Goal: Information Seeking & Learning: Check status

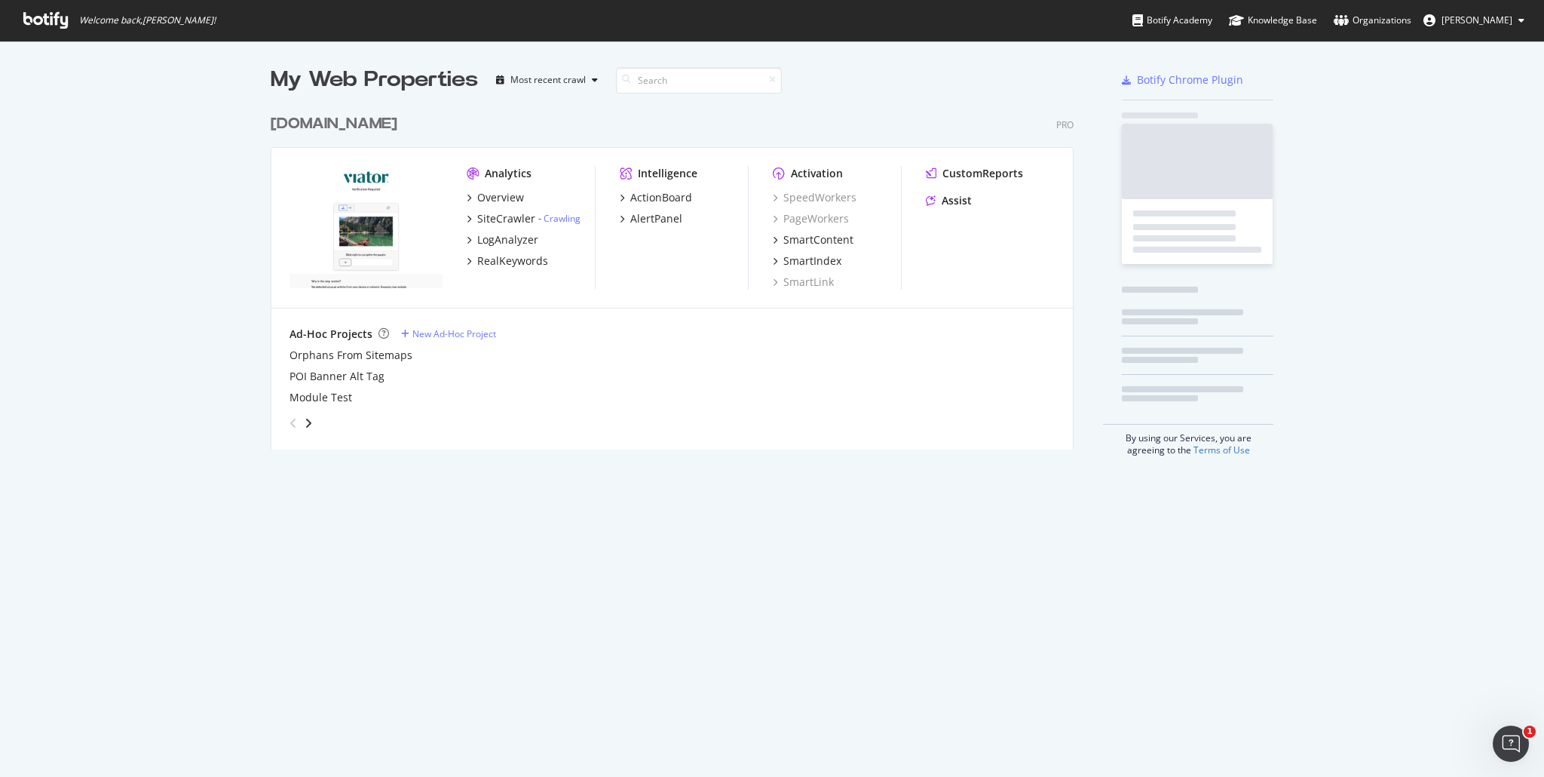
scroll to position [342, 804]
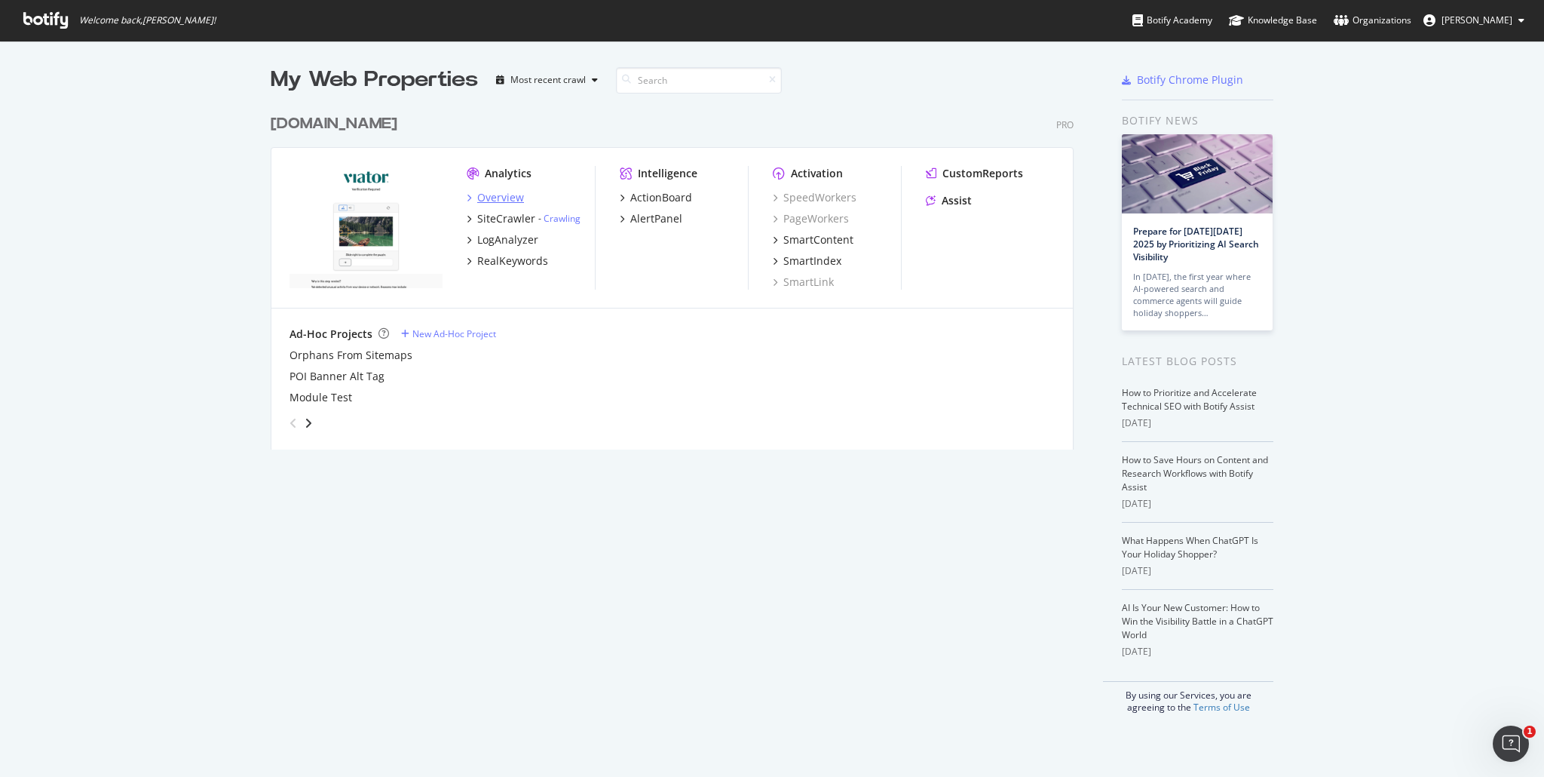
click at [495, 201] on div "Overview" at bounding box center [500, 197] width 47 height 15
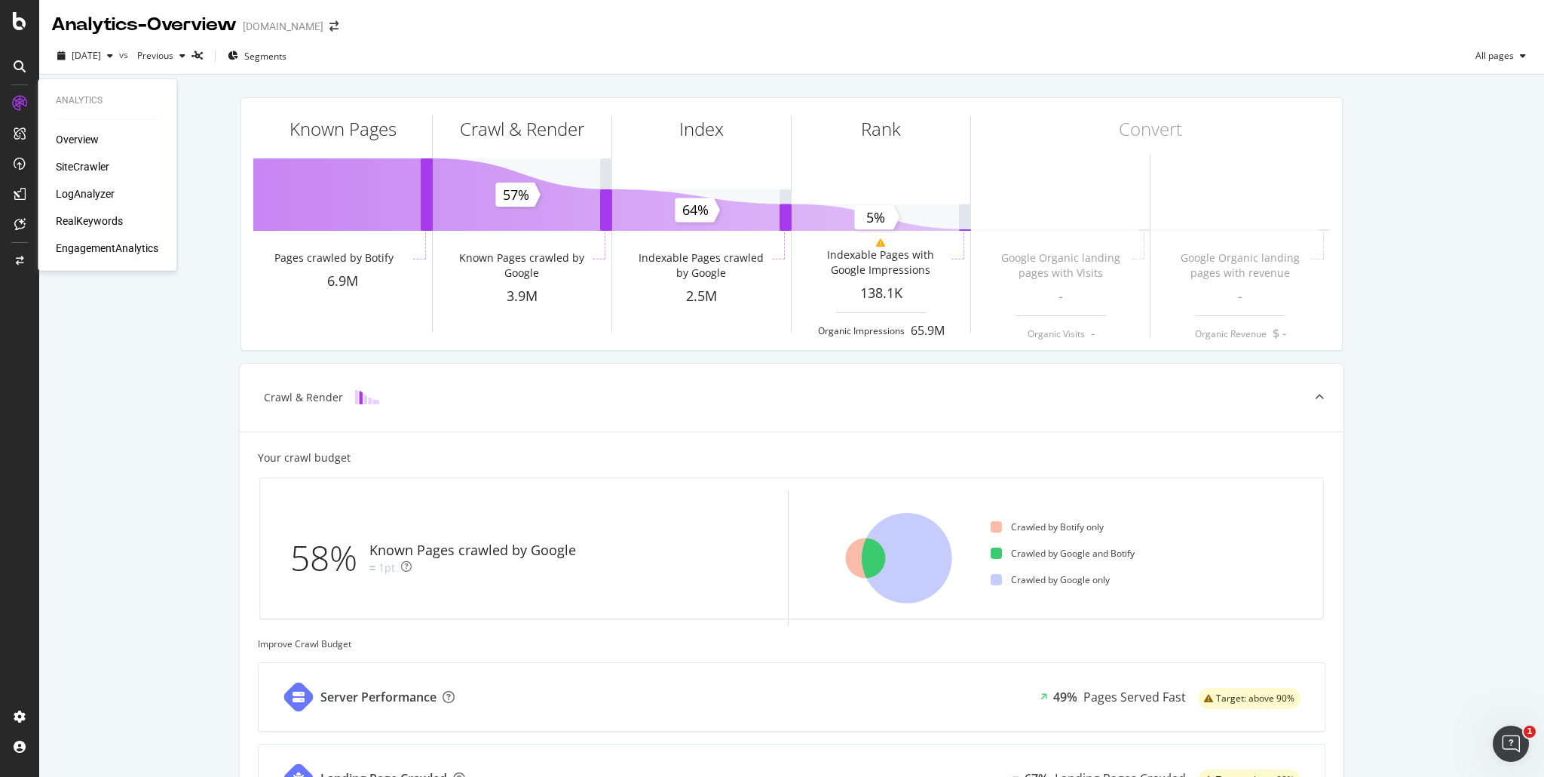
click at [92, 189] on div "LogAnalyzer" at bounding box center [85, 193] width 59 height 15
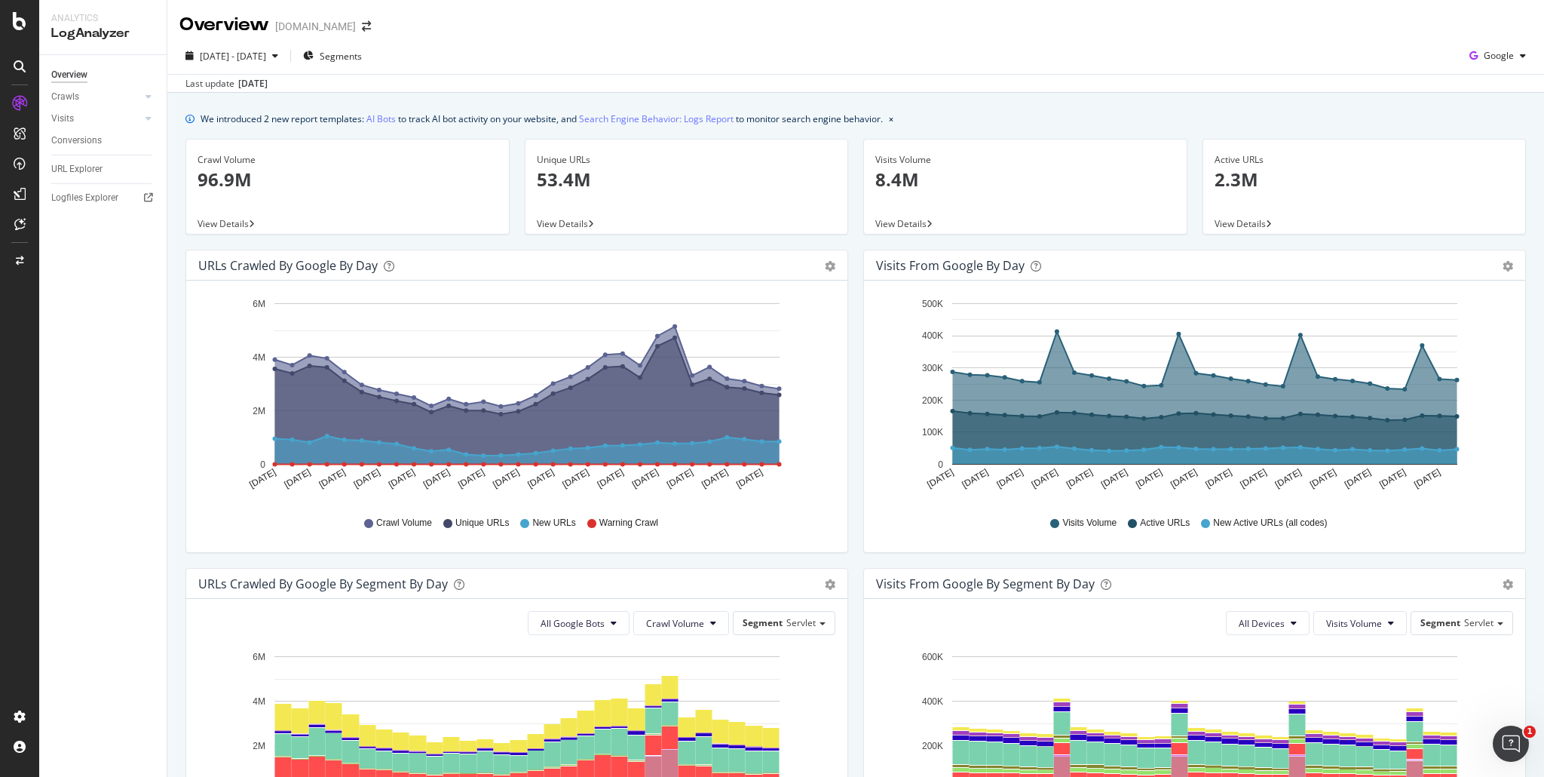
scroll to position [302, 0]
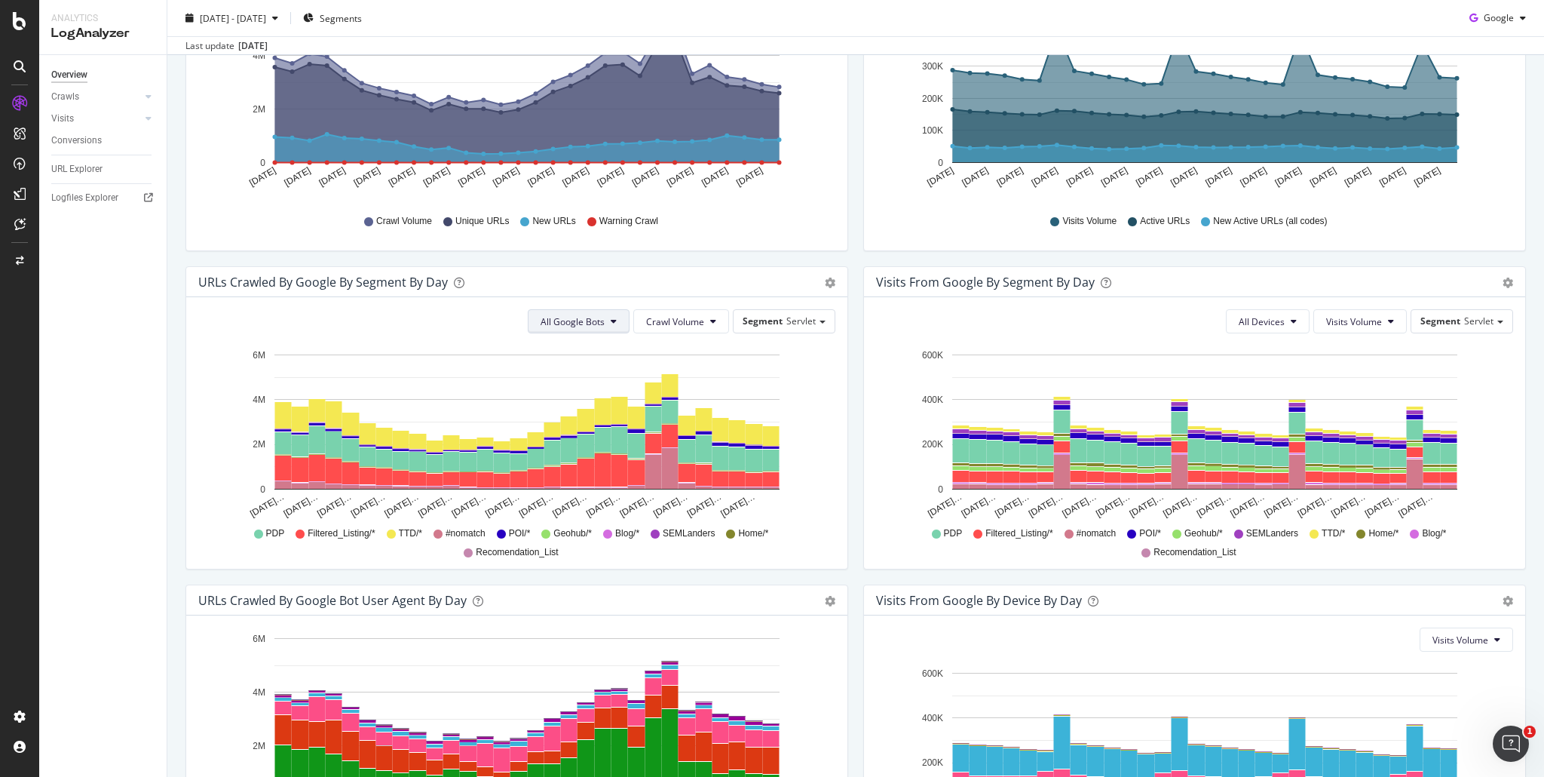
click at [624, 329] on button "All Google Bots" at bounding box center [579, 321] width 102 height 24
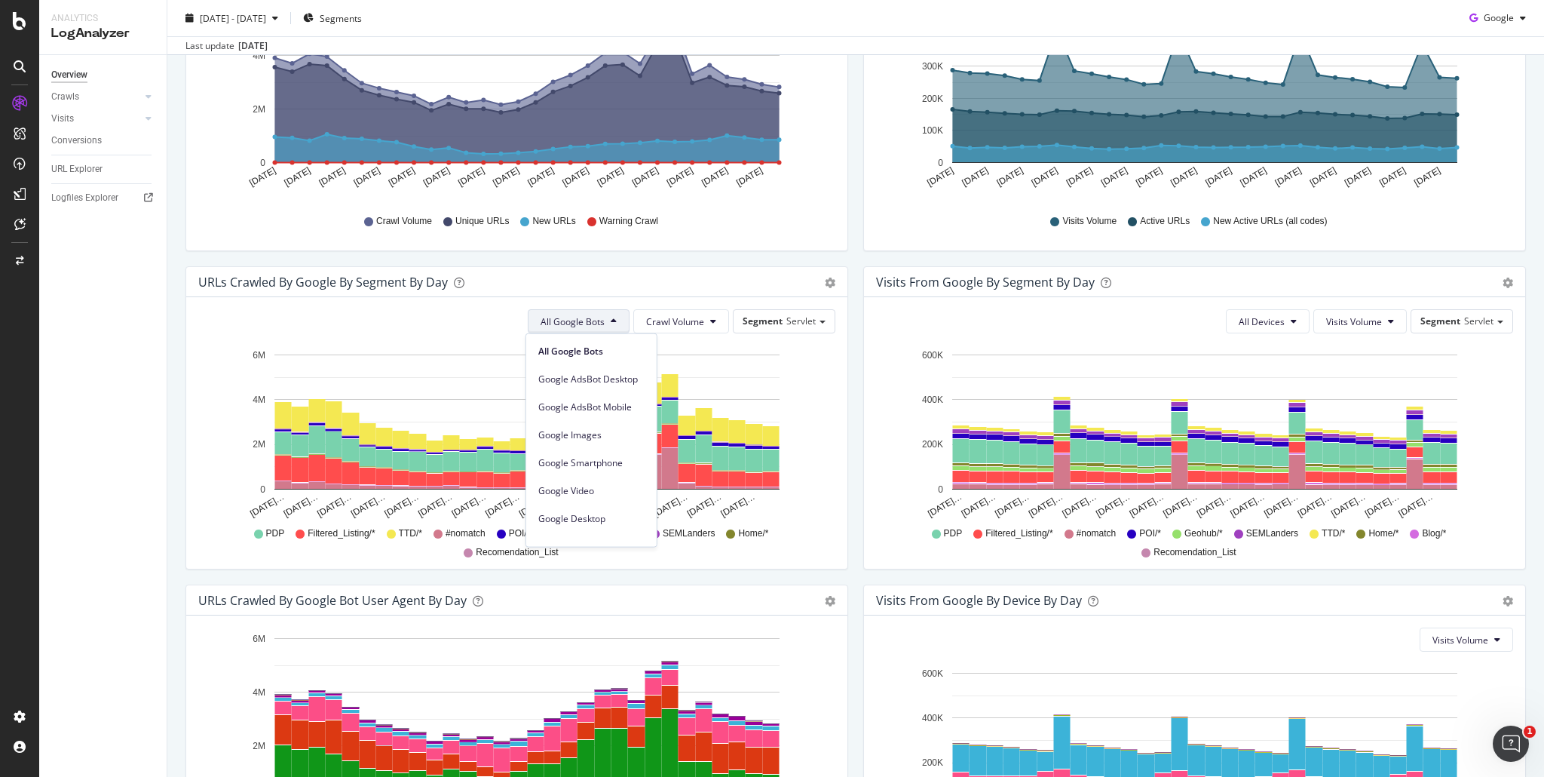
click at [856, 397] on div "Visits from Google By Segment By Day Timeline (by Value) Table All Devices Visi…" at bounding box center [1195, 425] width 678 height 318
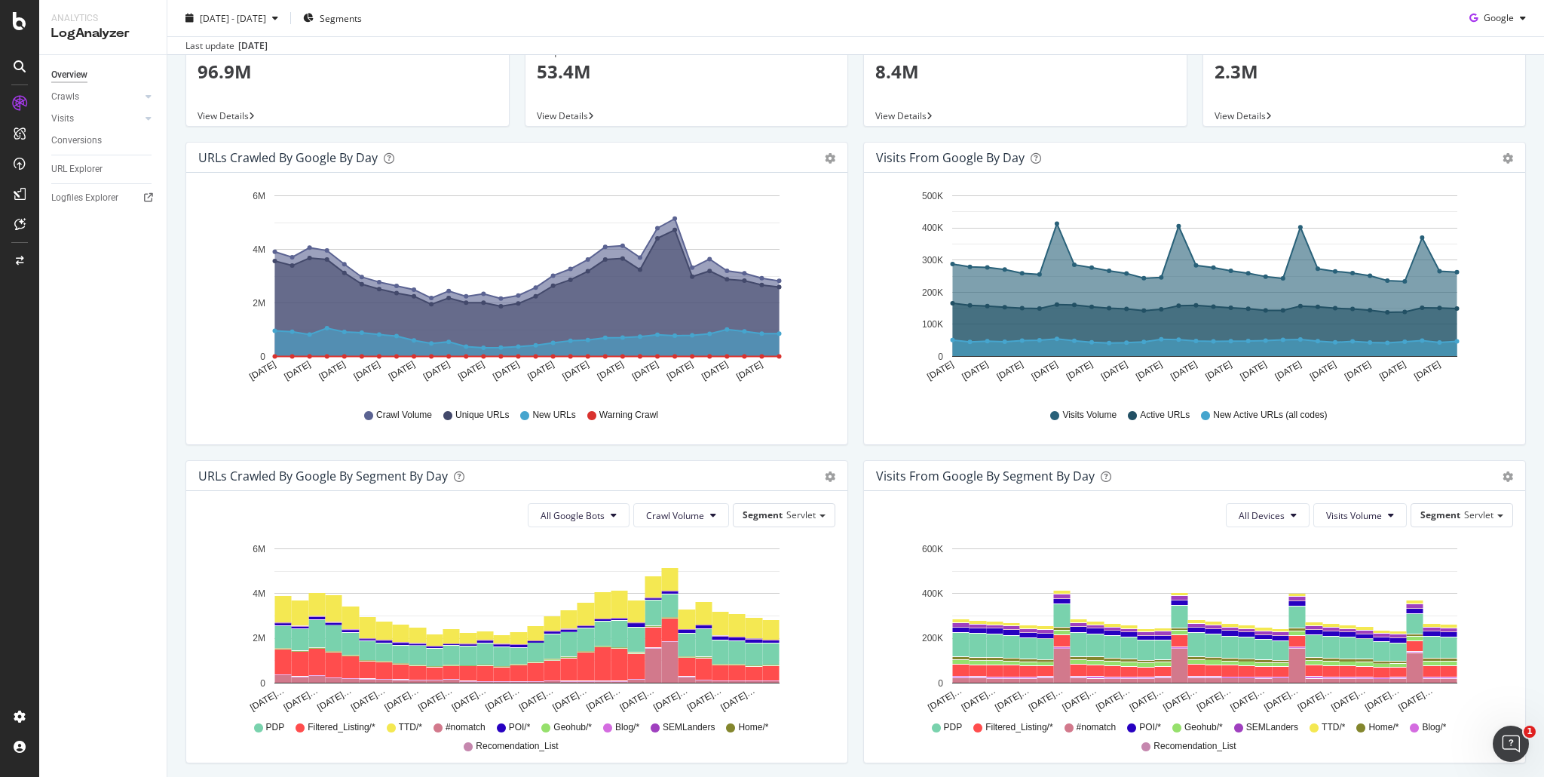
scroll to position [226, 0]
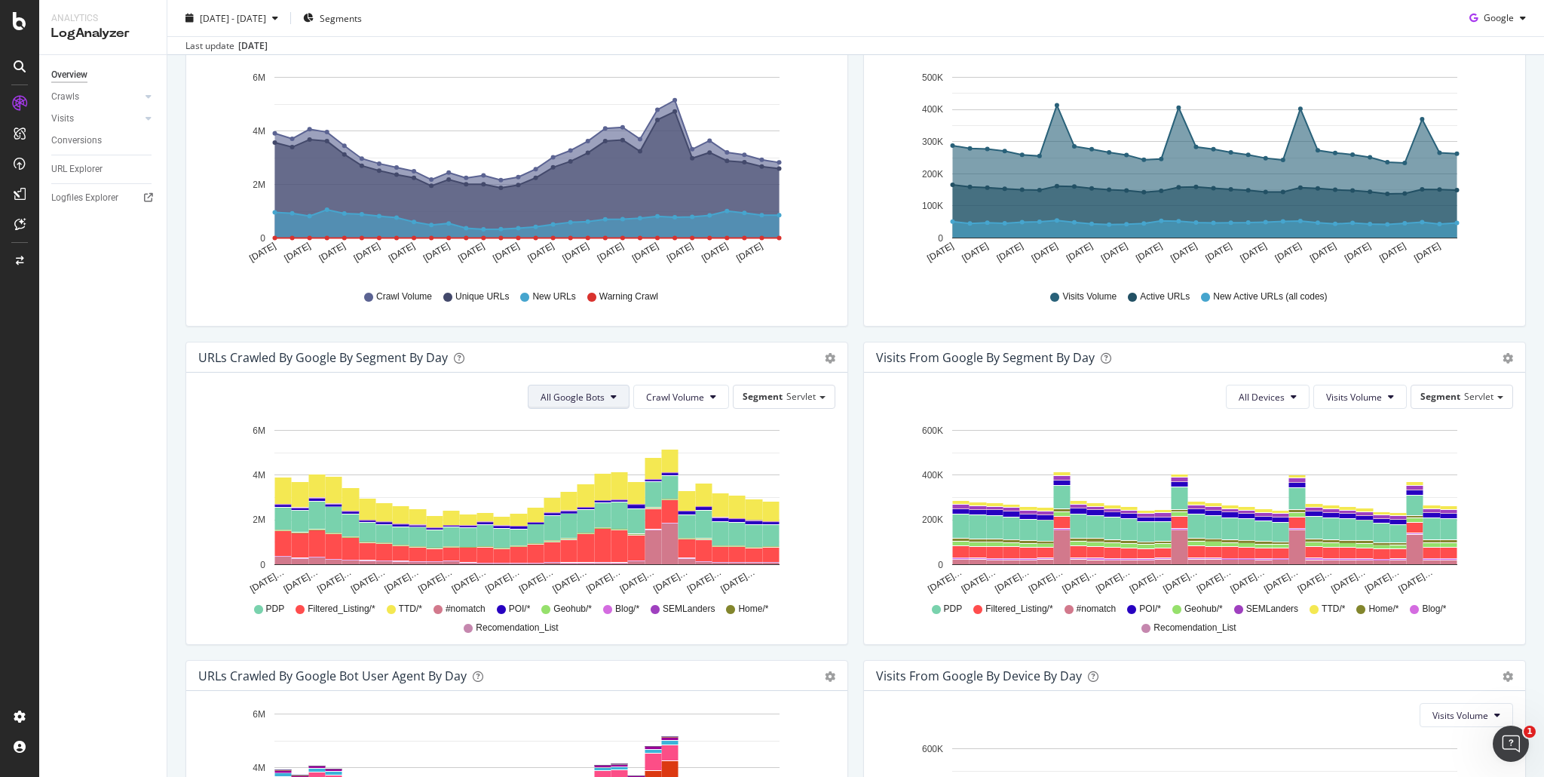
click at [582, 397] on span "All Google Bots" at bounding box center [573, 397] width 64 height 13
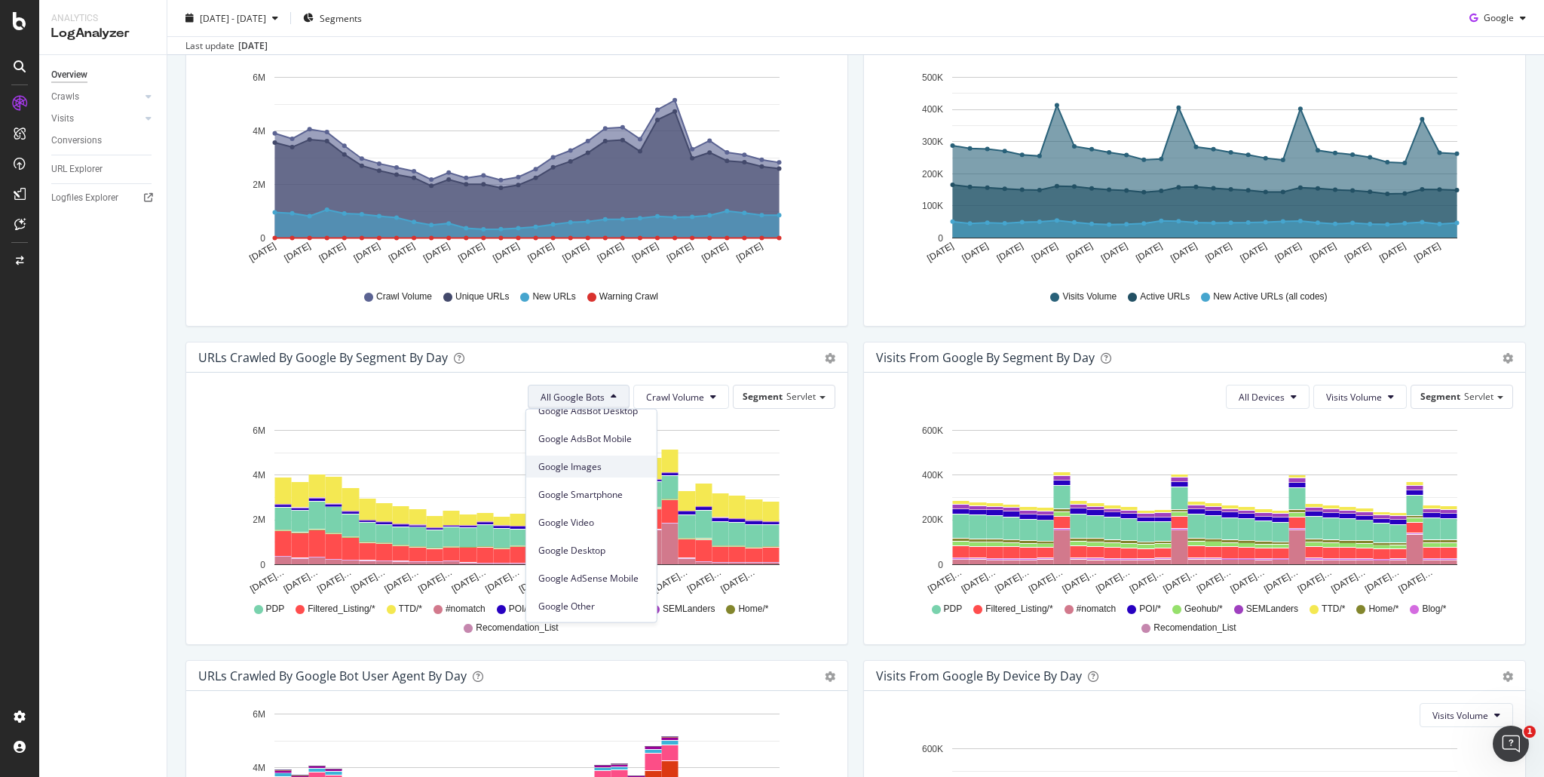
scroll to position [0, 0]
click at [856, 467] on div "Visits from Google By Segment By Day Timeline (by Value) Table All Devices Visi…" at bounding box center [1195, 501] width 678 height 318
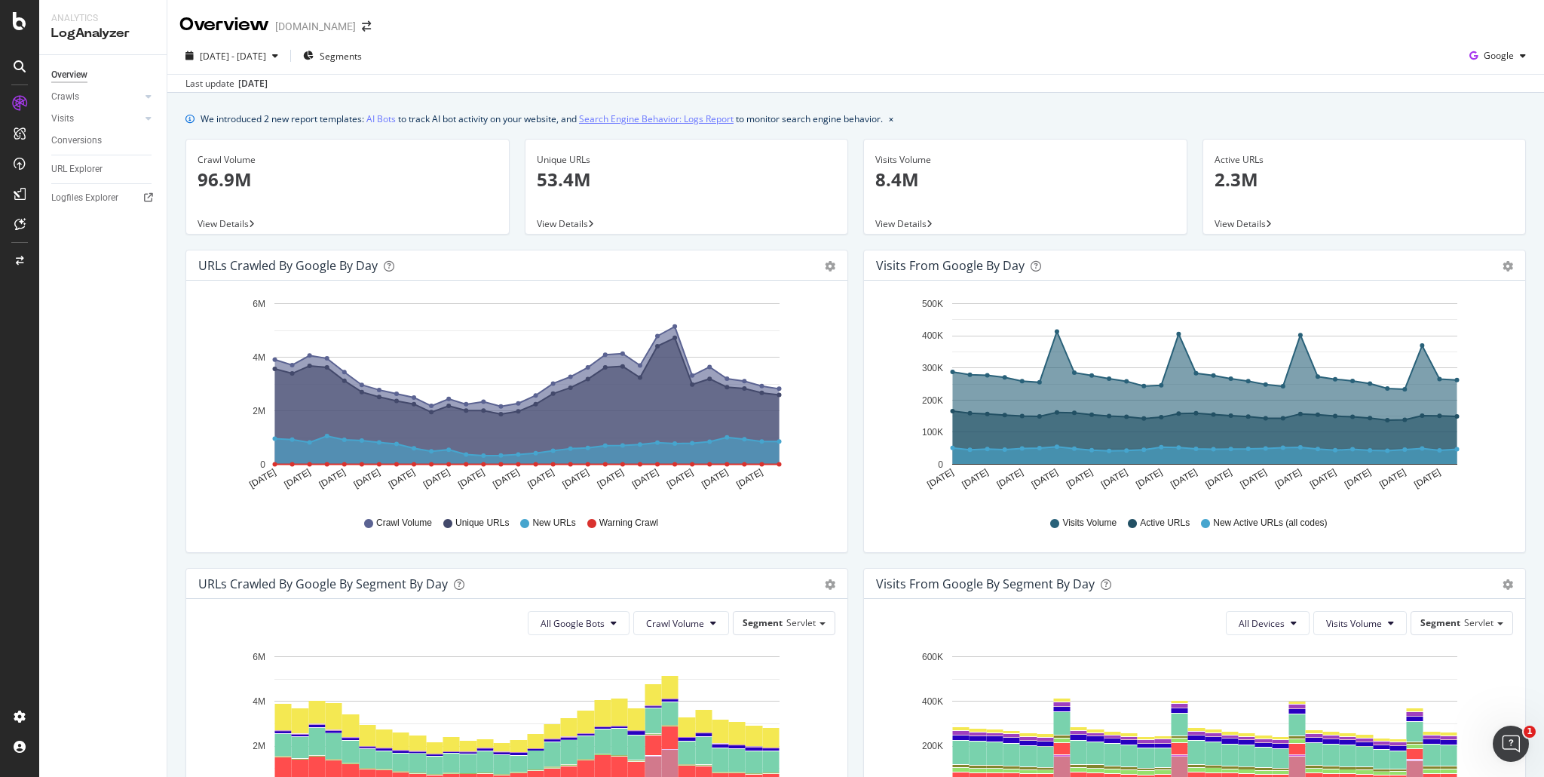
click at [682, 124] on link "Search Engine Behavior: Logs Report" at bounding box center [656, 119] width 155 height 16
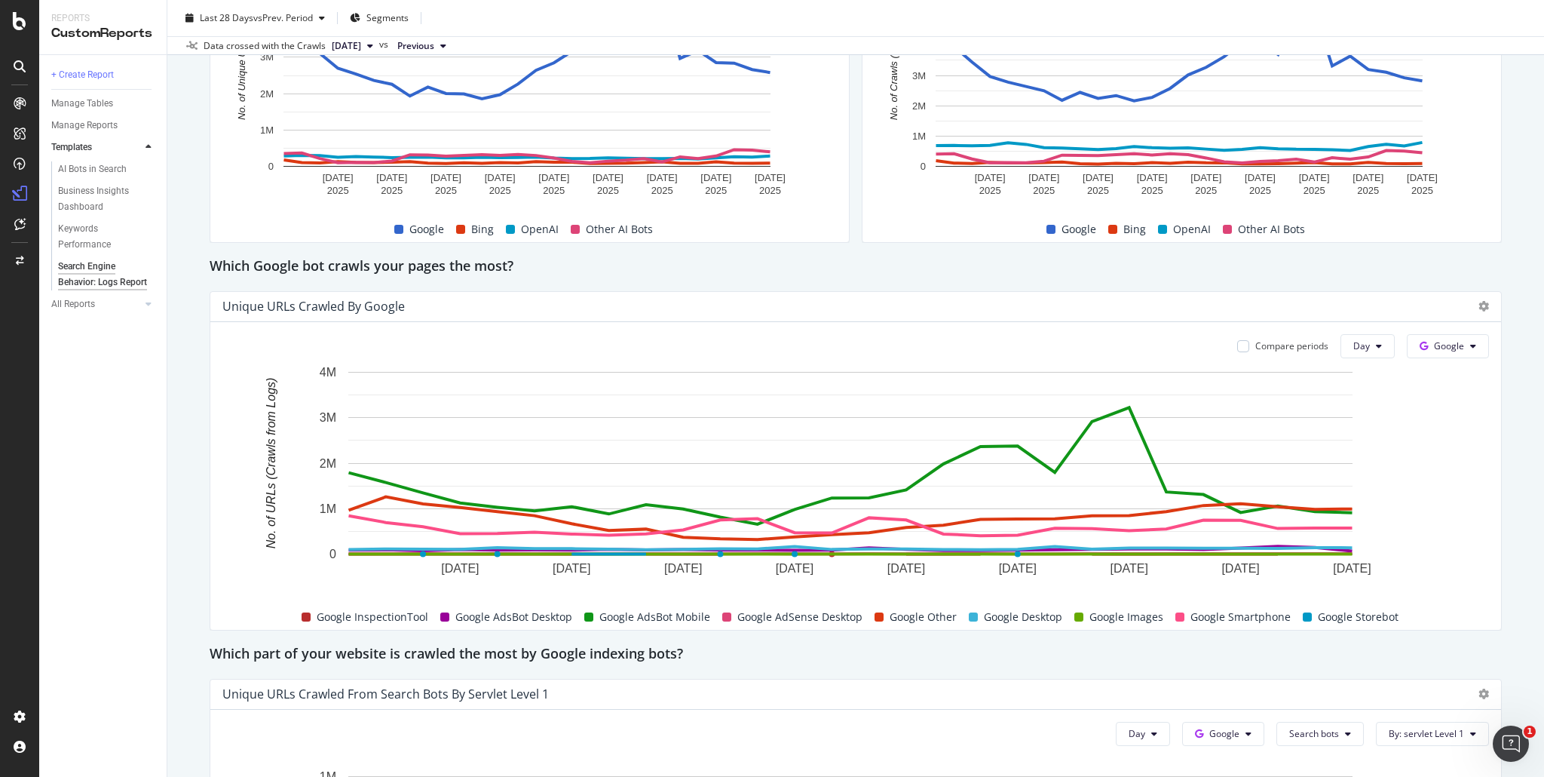
scroll to position [335, 0]
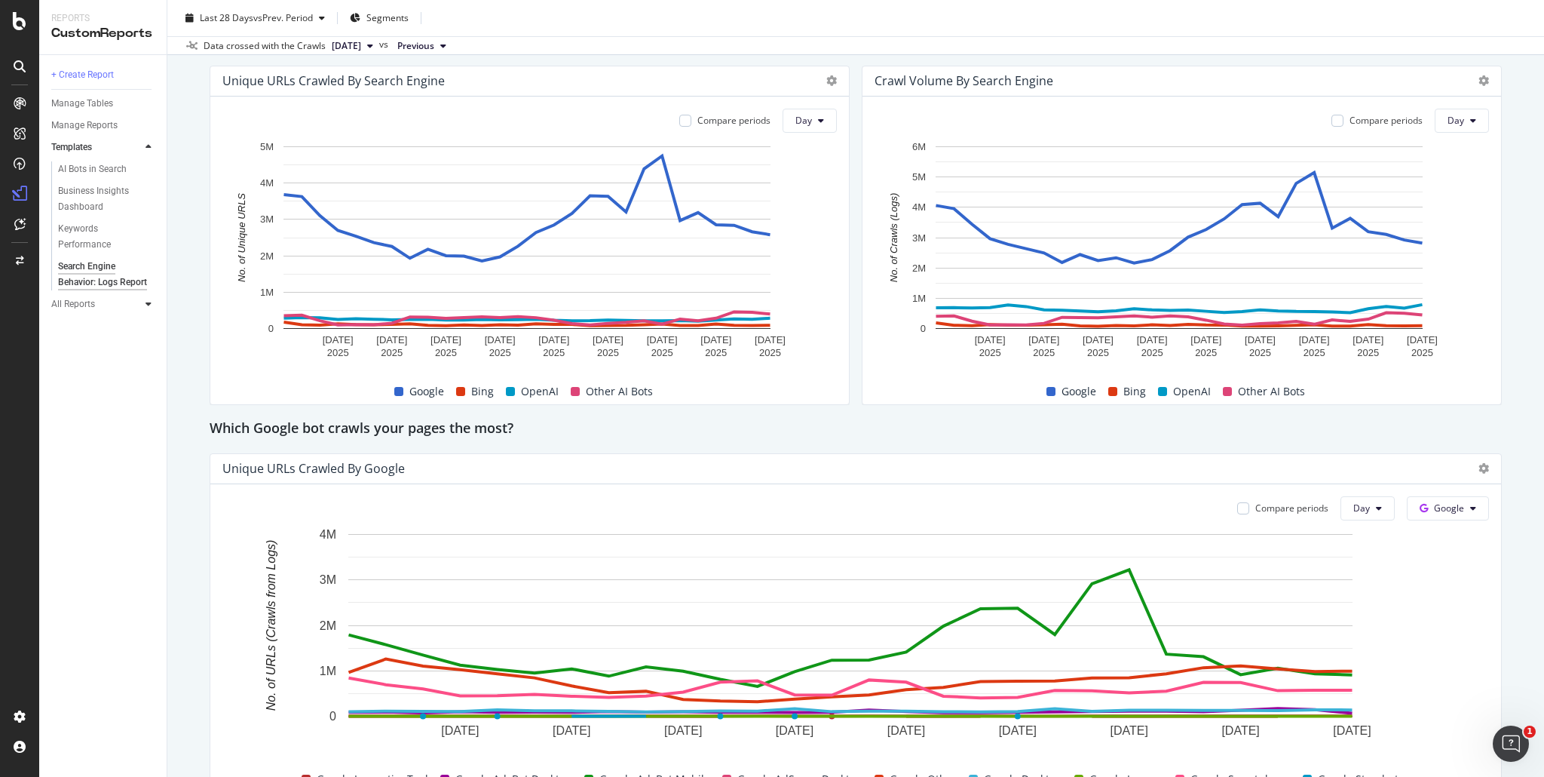
click at [149, 308] on icon at bounding box center [149, 303] width 6 height 9
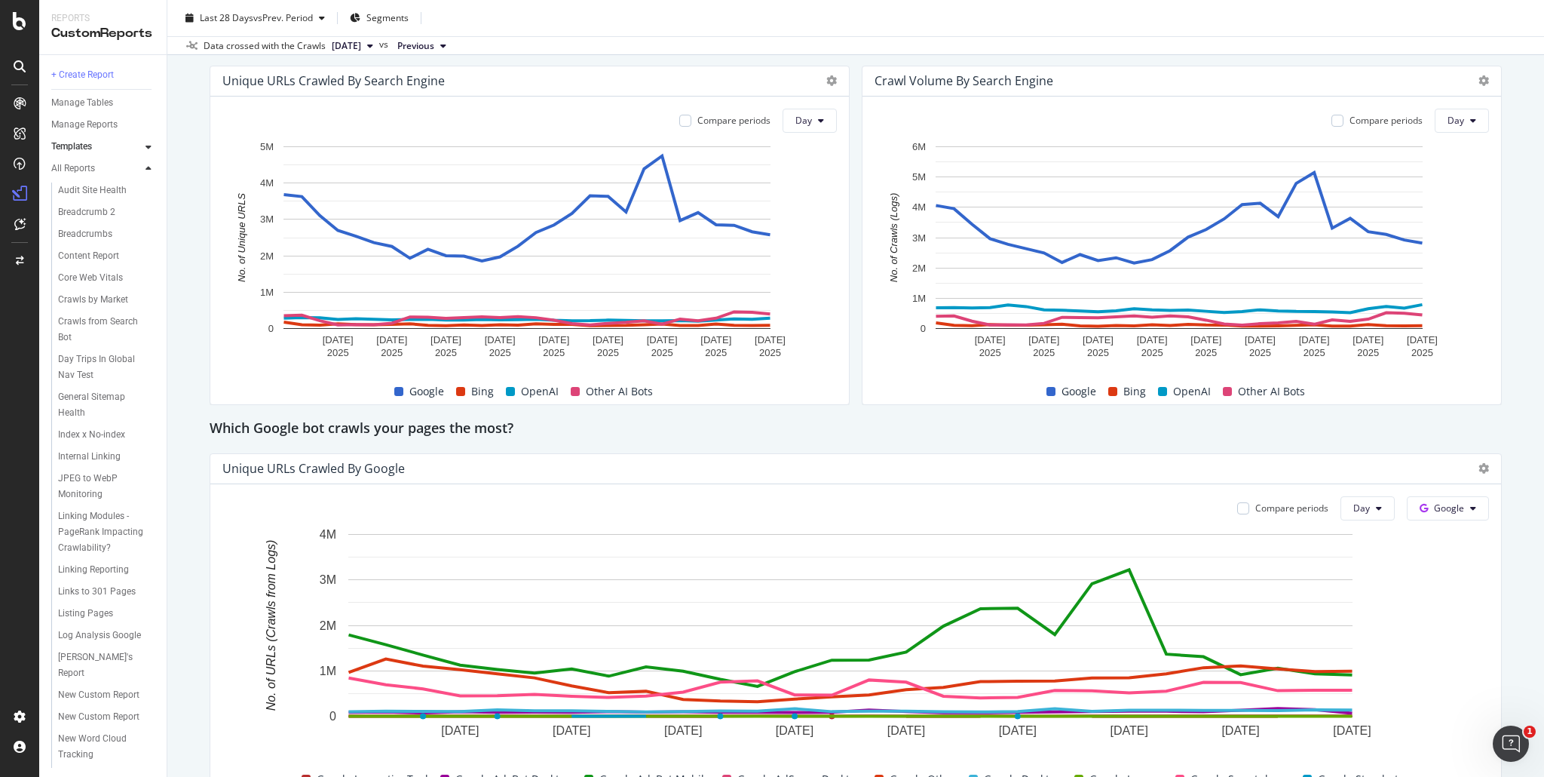
click at [149, 168] on icon at bounding box center [149, 168] width 6 height 9
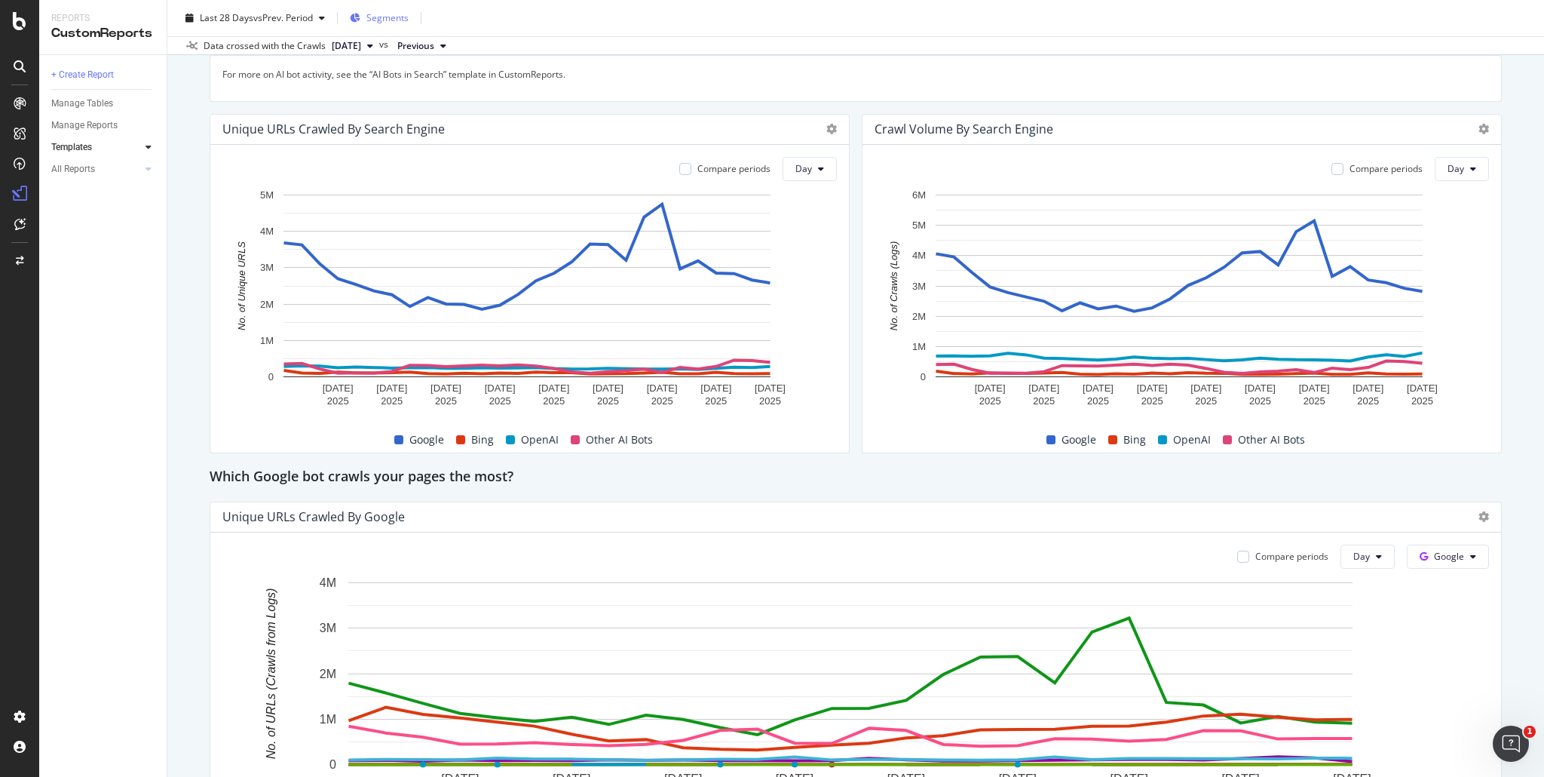
scroll to position [259, 0]
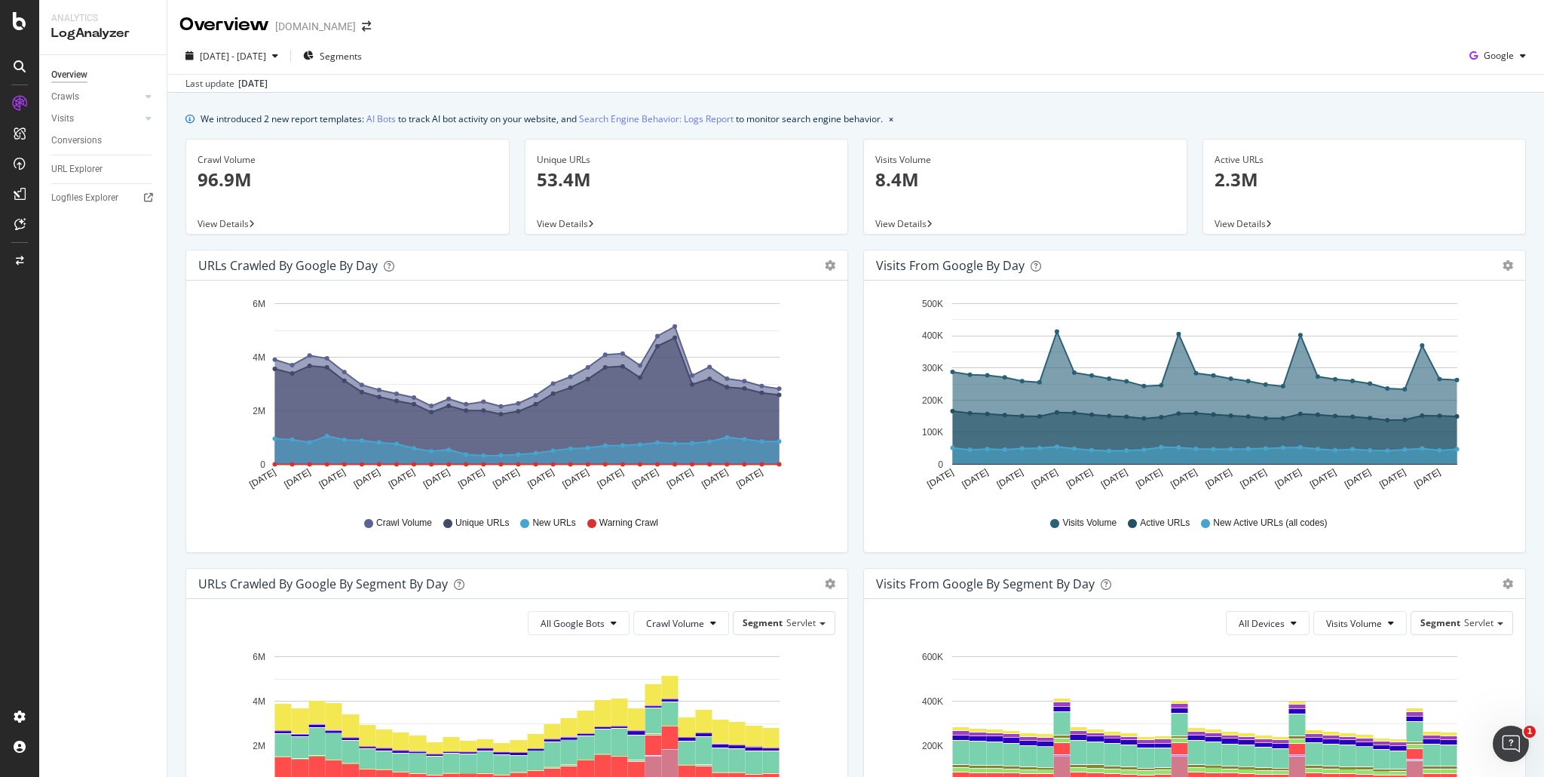
click at [710, 221] on div "View Details" at bounding box center [687, 223] width 323 height 21
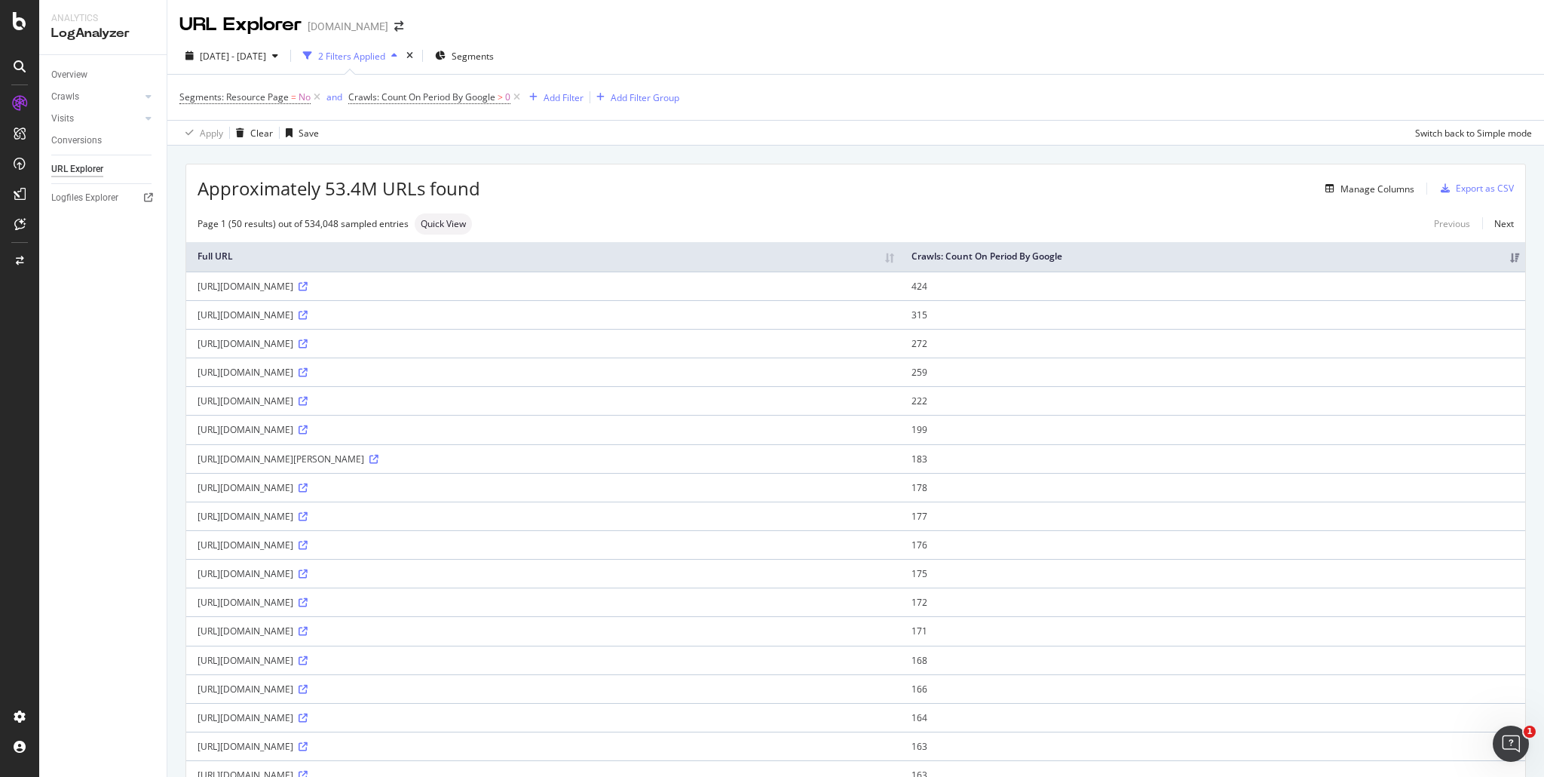
click at [568, 97] on div "Add Filter" at bounding box center [564, 97] width 40 height 13
click at [598, 289] on div "URLs (Logs)" at bounding box center [656, 291] width 258 height 21
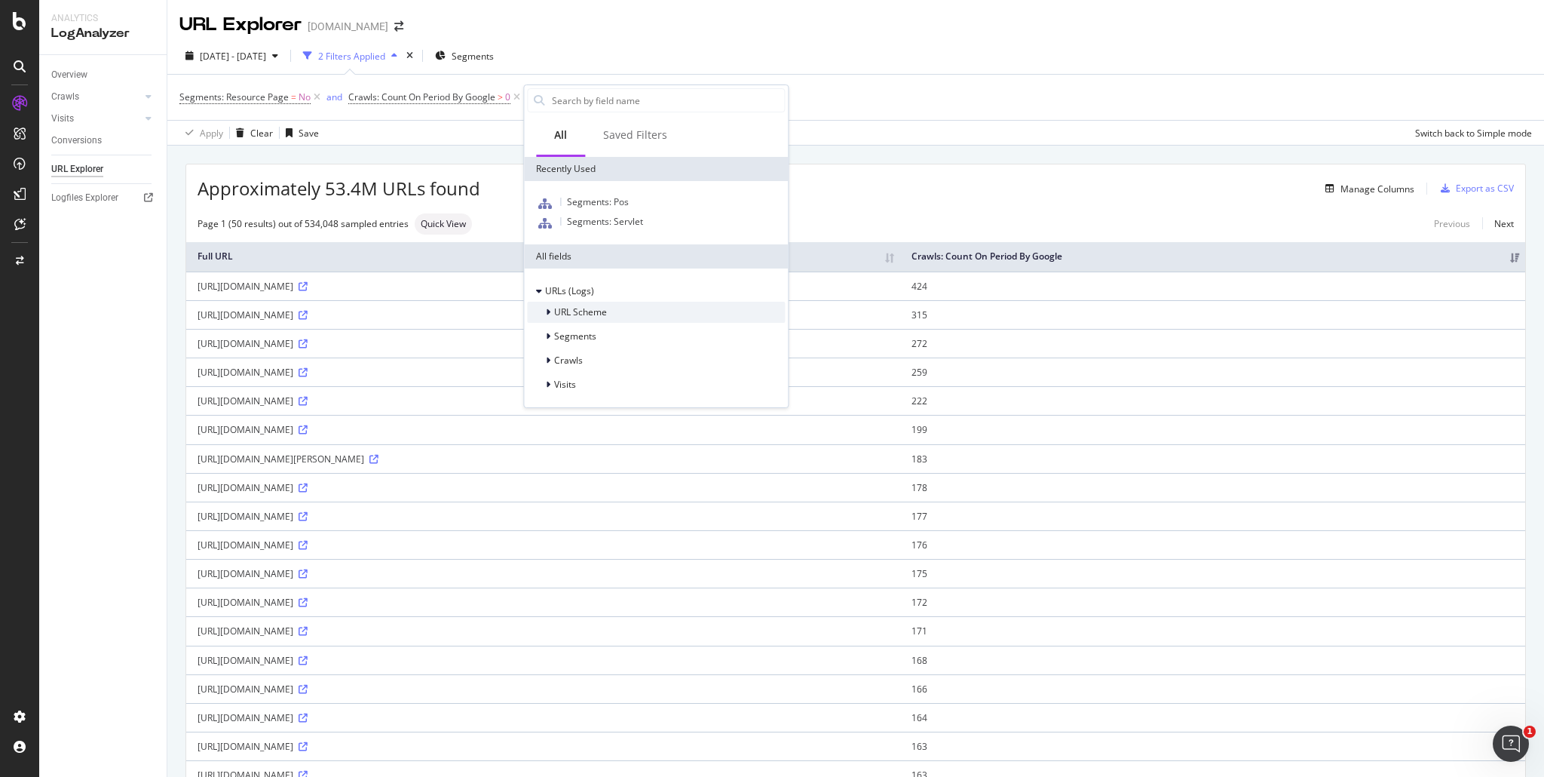
click at [599, 320] on div "URL Scheme" at bounding box center [656, 312] width 258 height 21
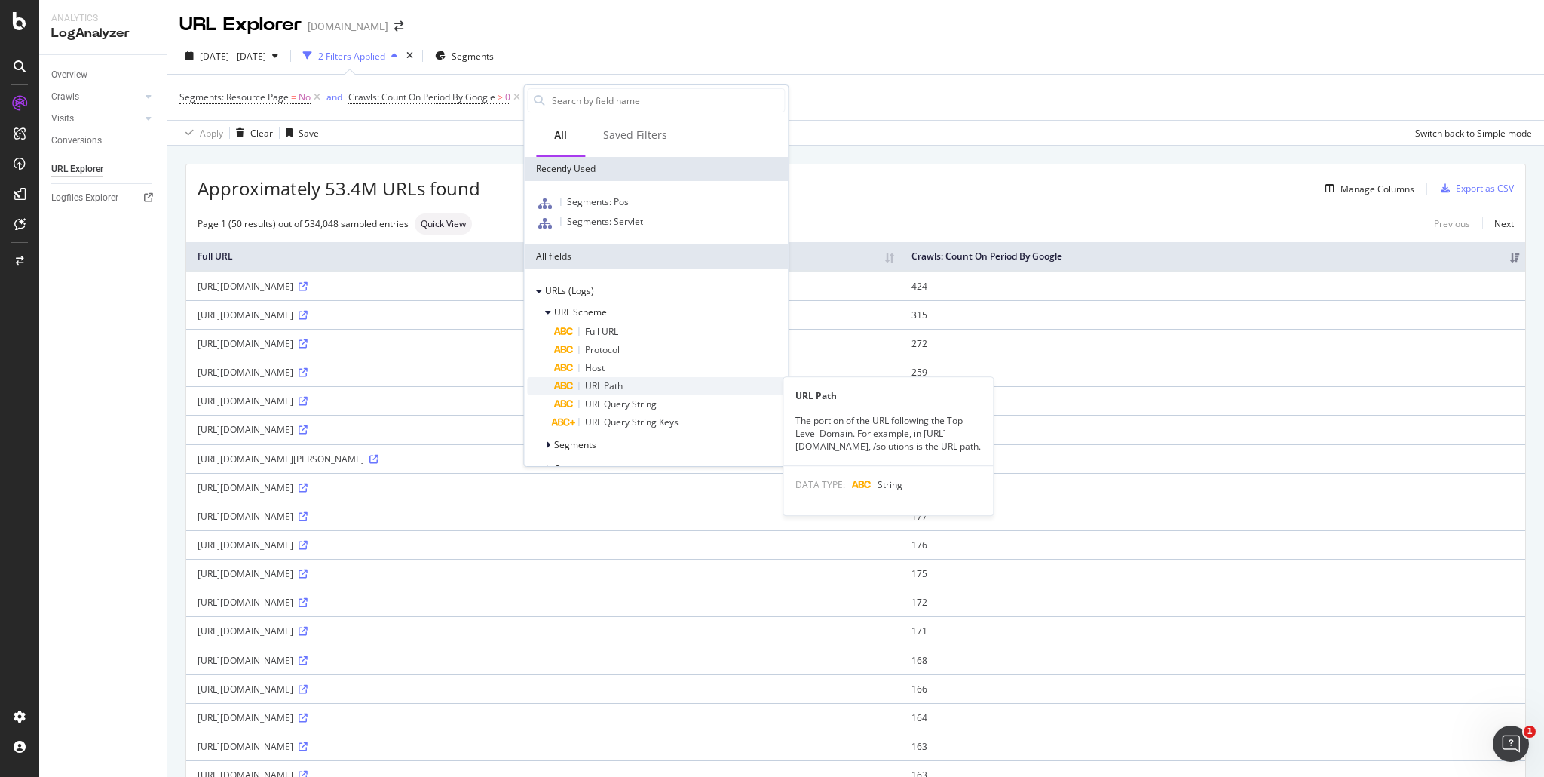
click at [624, 382] on div "URL Path" at bounding box center [669, 386] width 231 height 18
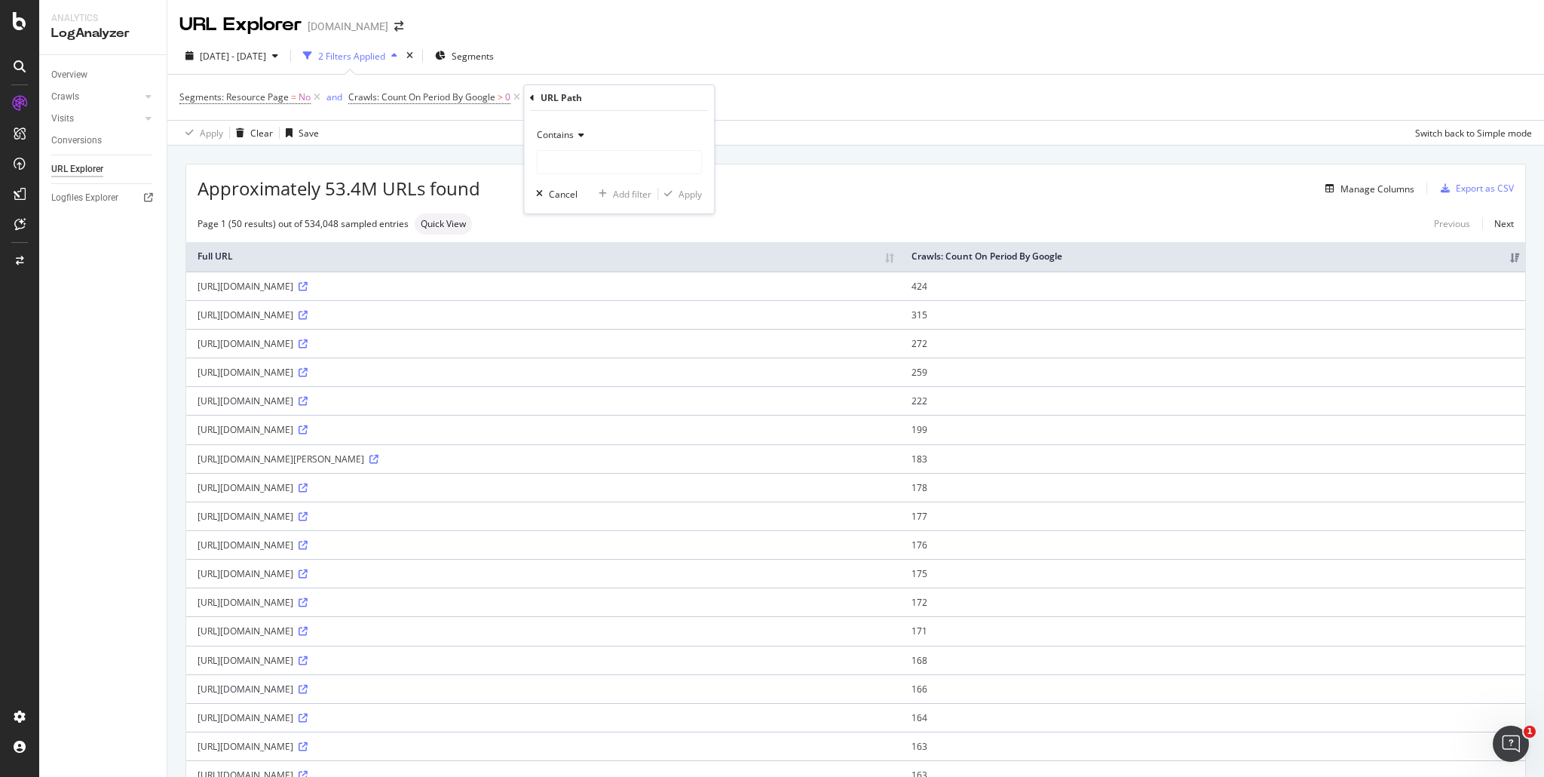
click at [594, 174] on div "Contains Cancel Add filter Apply" at bounding box center [619, 162] width 190 height 103
click at [599, 165] on input "text" at bounding box center [619, 162] width 164 height 24
click at [583, 164] on input "text" at bounding box center [619, 162] width 164 height 24
click at [534, 100] on icon at bounding box center [532, 98] width 5 height 9
click at [576, 293] on span "URLs (Logs)" at bounding box center [569, 290] width 49 height 13
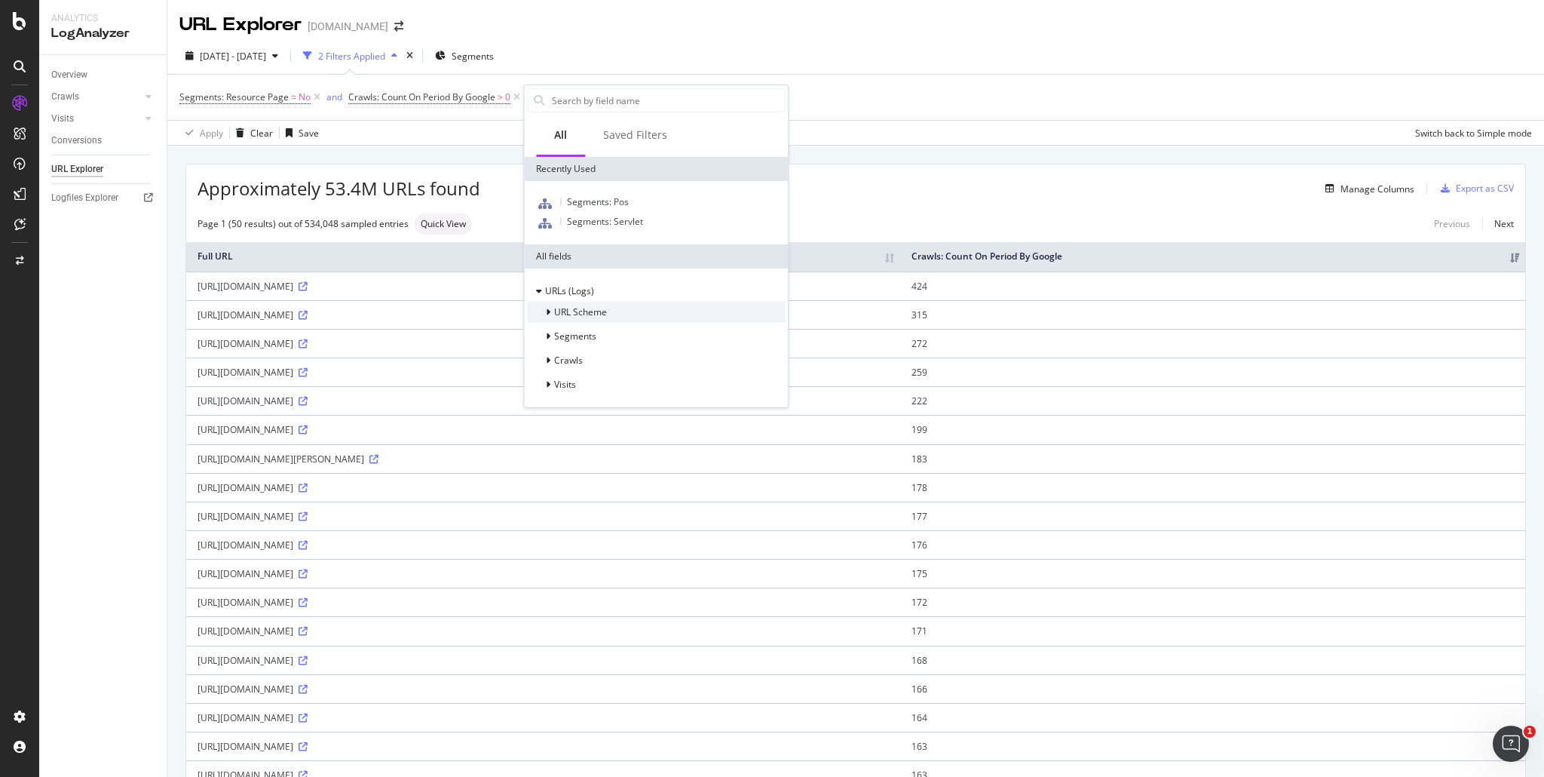
click at [598, 316] on span "URL Scheme" at bounding box center [580, 311] width 53 height 13
click at [609, 333] on span "Full URL" at bounding box center [601, 331] width 33 height 13
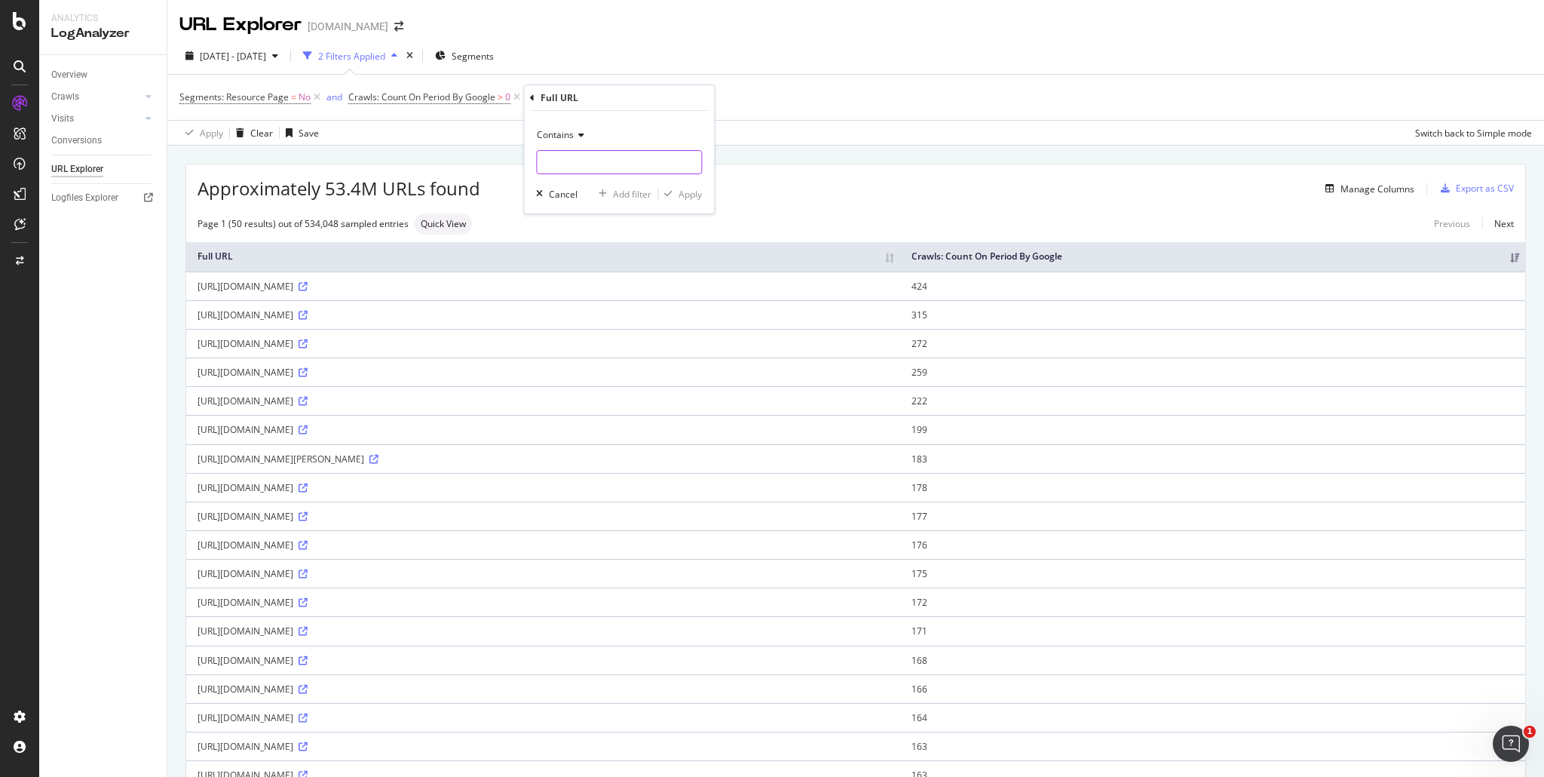
click at [597, 161] on input "text" at bounding box center [619, 162] width 164 height 24
paste input "[URL][DOMAIN_NAME]"
type input "[URL][DOMAIN_NAME]"
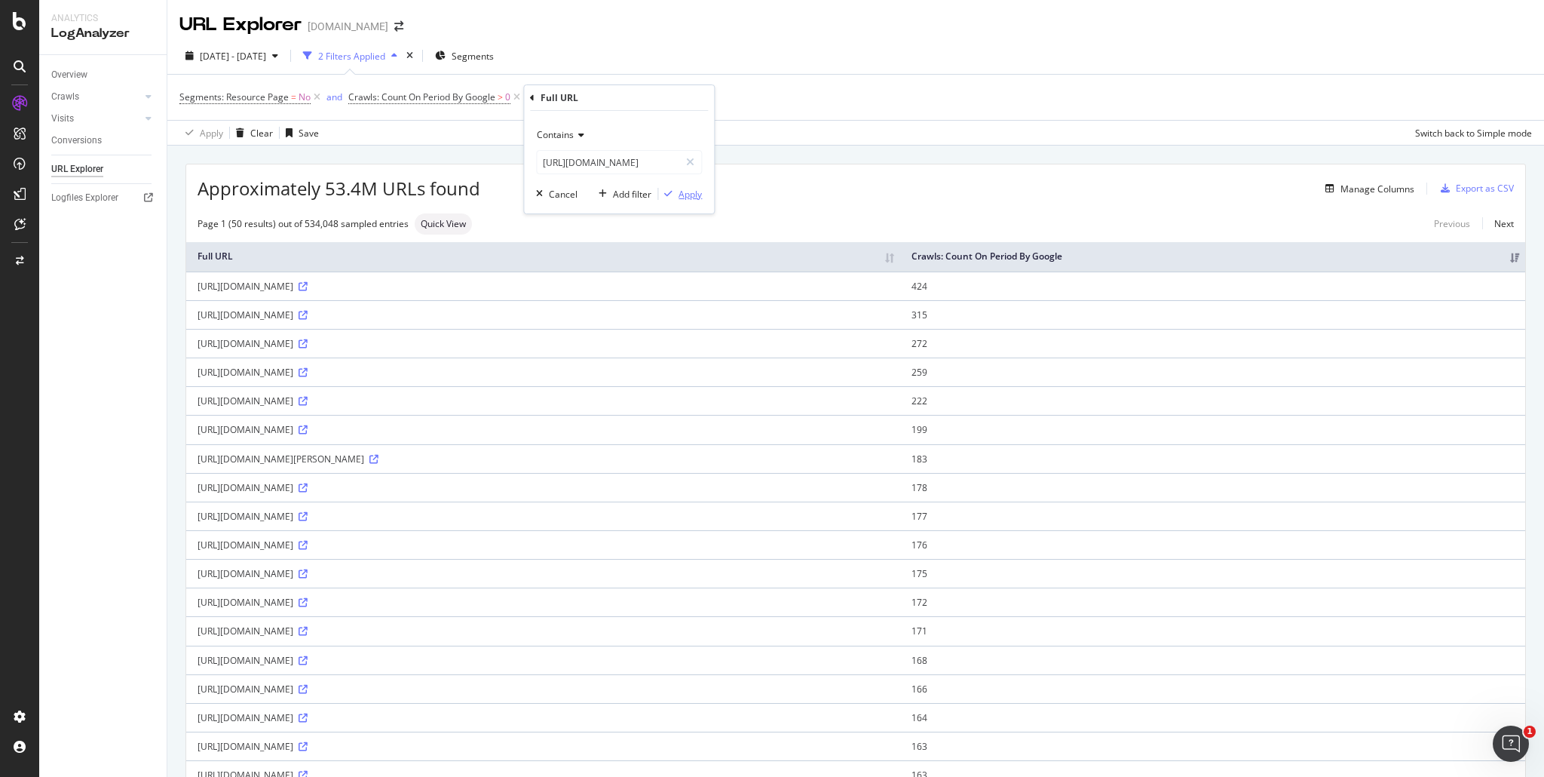
click at [691, 195] on div "Apply" at bounding box center [690, 194] width 23 height 13
